Goal: Find specific page/section: Find specific page/section

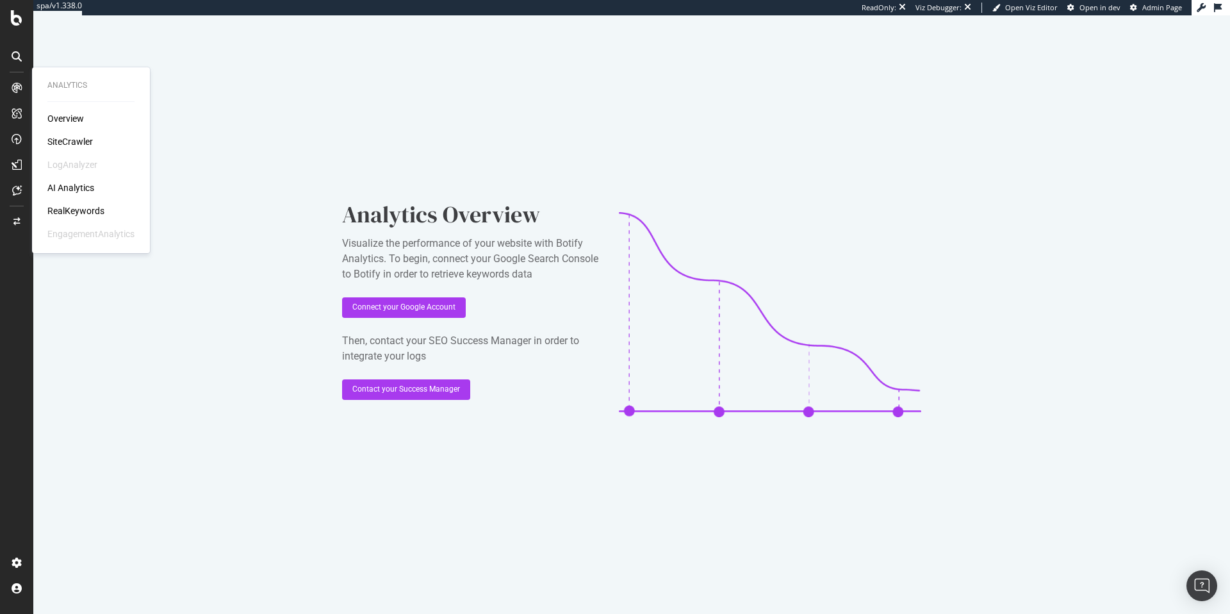
click at [81, 145] on div "SiteCrawler" at bounding box center [69, 141] width 45 height 13
